Goal: Task Accomplishment & Management: Use online tool/utility

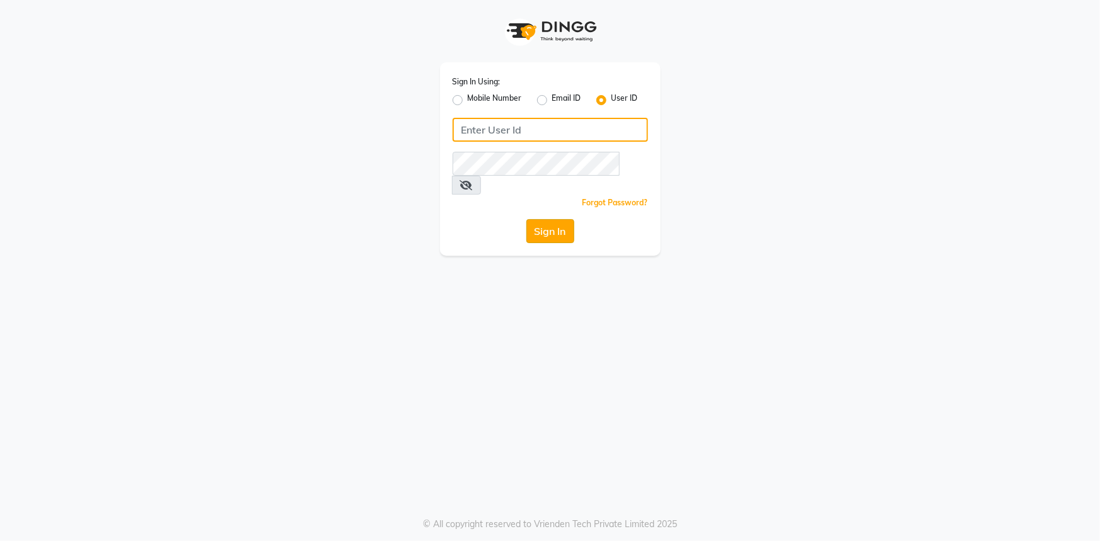
type input "lyorsalon"
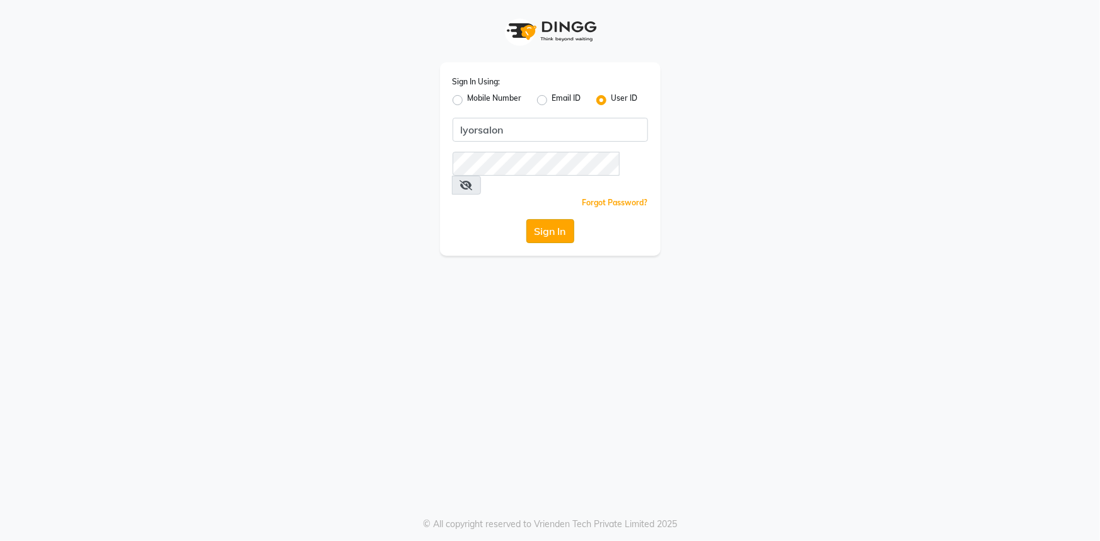
click at [540, 219] on button "Sign In" at bounding box center [550, 231] width 48 height 24
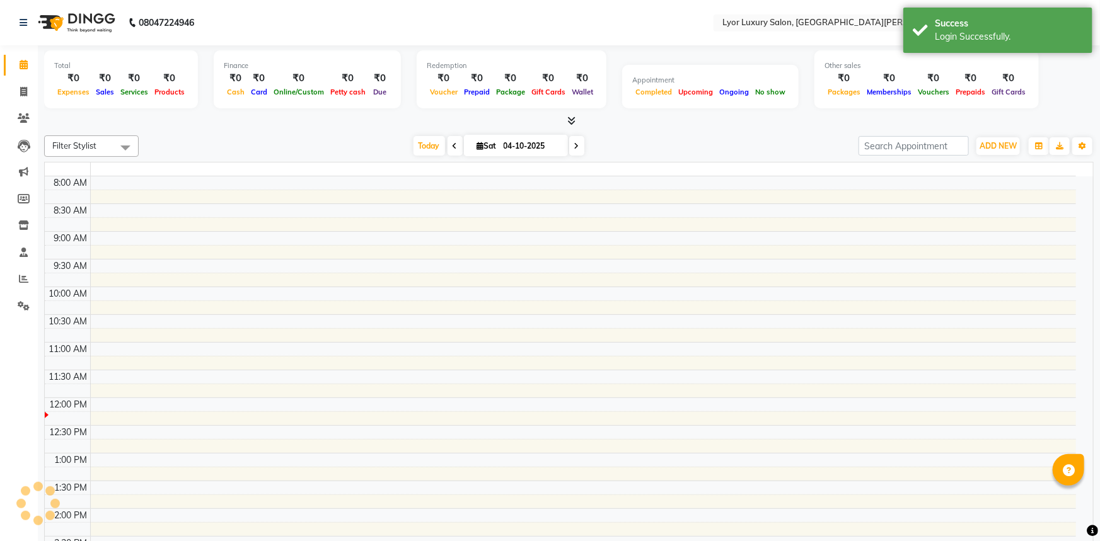
select select "en"
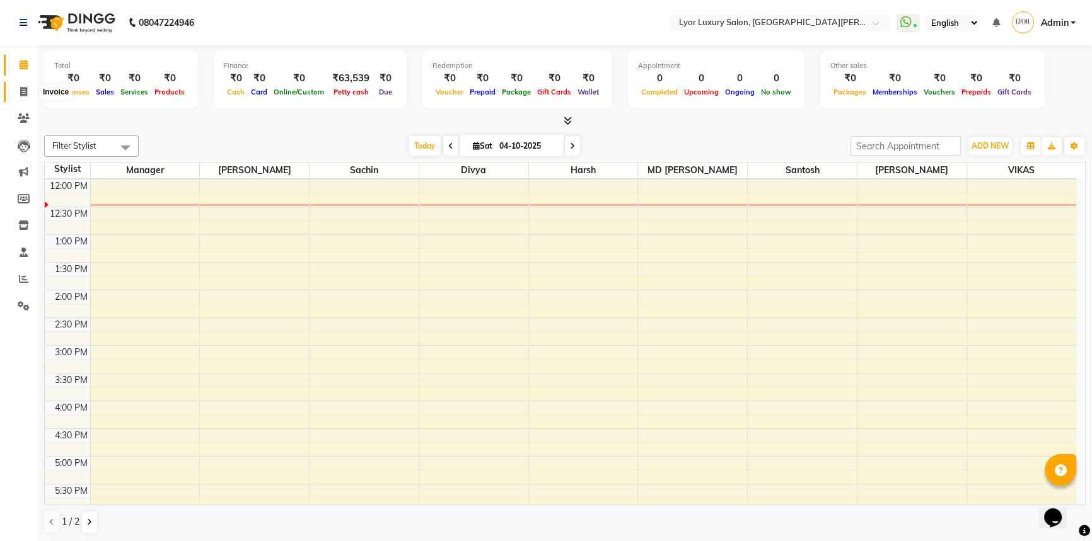
click at [23, 94] on icon at bounding box center [23, 91] width 7 height 9
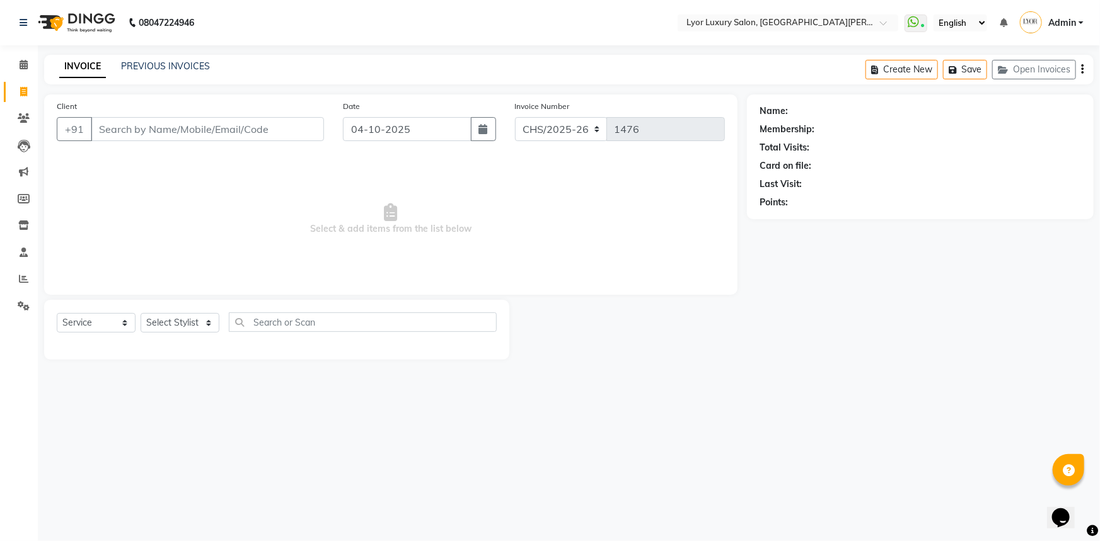
select select "P"
